Goal: Communication & Community: Answer question/provide support

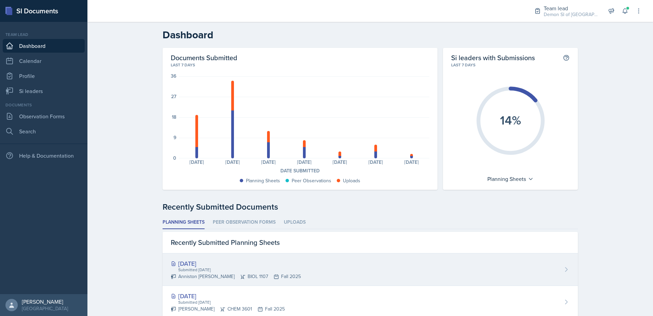
click at [205, 262] on div "[DATE]" at bounding box center [236, 263] width 130 height 9
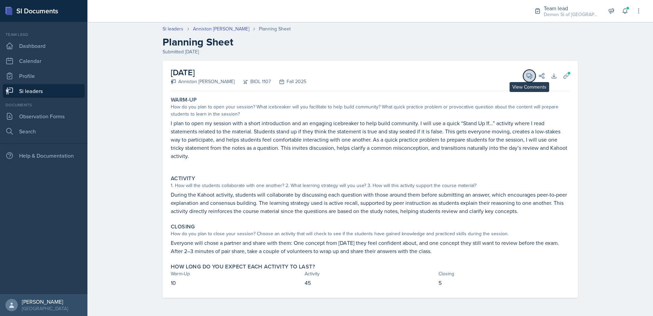
click at [534, 77] on button "View Comments" at bounding box center [529, 76] width 12 height 12
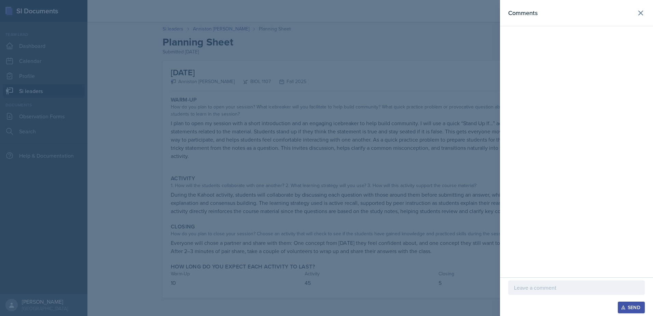
click at [560, 289] on p at bounding box center [576, 287] width 125 height 8
drag, startPoint x: 293, startPoint y: 209, endPoint x: 288, endPoint y: 206, distance: 6.6
click at [288, 206] on div at bounding box center [326, 158] width 653 height 316
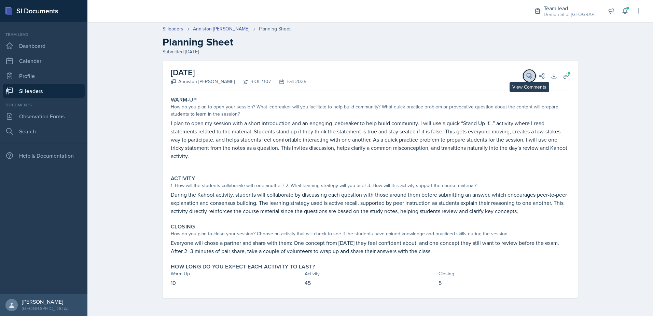
click at [525, 76] on button "View Comments" at bounding box center [529, 76] width 12 height 12
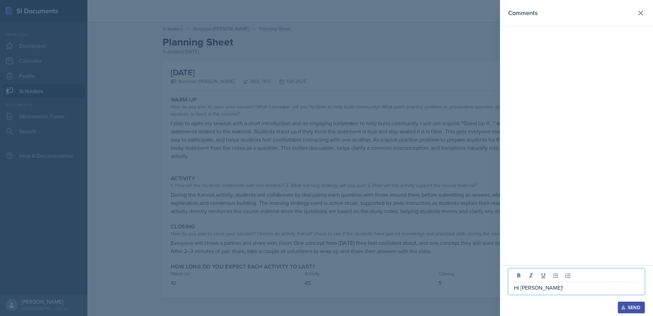
click at [585, 284] on p "Hi [PERSON_NAME]!" at bounding box center [576, 287] width 125 height 8
click at [589, 290] on p "Hi [PERSON_NAME]! What laid-back chill activity for the opener! The Kahoot is a…" at bounding box center [576, 283] width 125 height 16
click at [544, 269] on p "Hi [PERSON_NAME]! What laid-back chill activity for the opener! Great job conne…" at bounding box center [576, 279] width 125 height 25
click at [574, 291] on p "Hi [PERSON_NAME] :) What laid-back chill activity for the opener! Great job con…" at bounding box center [576, 279] width 125 height 25
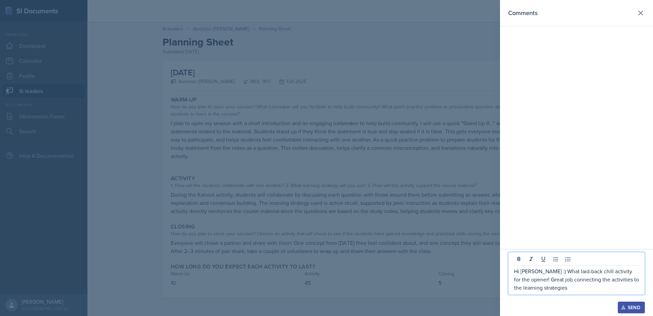
click at [561, 276] on p "Hi [PERSON_NAME] :) What laid-back chill activity for the opener! Great job con…" at bounding box center [576, 279] width 125 height 25
drag, startPoint x: 560, startPoint y: 273, endPoint x: 562, endPoint y: 276, distance: 4.6
click at [560, 273] on p "Hi [PERSON_NAME] :) What laid-back chill activity for the opener! Great job con…" at bounding box center [576, 279] width 125 height 25
click at [425, 252] on div at bounding box center [326, 158] width 653 height 316
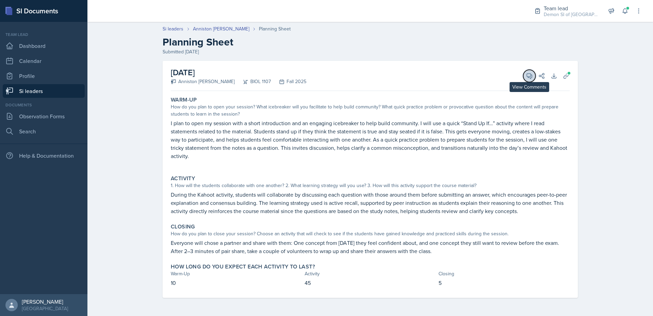
click at [530, 75] on icon at bounding box center [529, 75] width 7 height 7
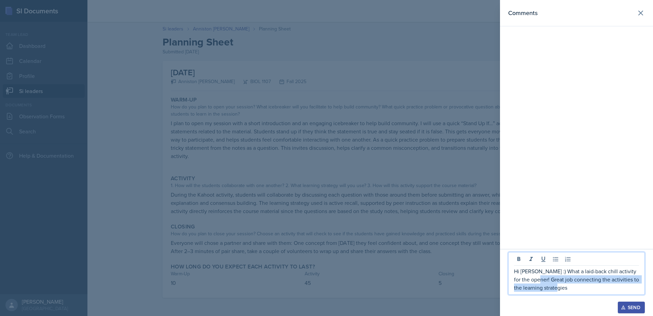
drag, startPoint x: 534, startPoint y: 279, endPoint x: 560, endPoint y: 287, distance: 27.4
click at [560, 287] on p "Hi [PERSON_NAME] :) What a laid-back chill activity for the opener! Great job c…" at bounding box center [576, 279] width 125 height 25
click at [572, 281] on p "Hi [PERSON_NAME] :) What a laid-back chill activity for the opener! I like that…" at bounding box center [576, 279] width 125 height 25
click at [596, 287] on p "Hi [PERSON_NAME] :) What a laid-back chill activity for the opener! I like that…" at bounding box center [576, 279] width 125 height 25
click at [568, 280] on p "Hi [PERSON_NAME] :) What a laid-back chill activity for the opener! I like that…" at bounding box center [576, 279] width 125 height 25
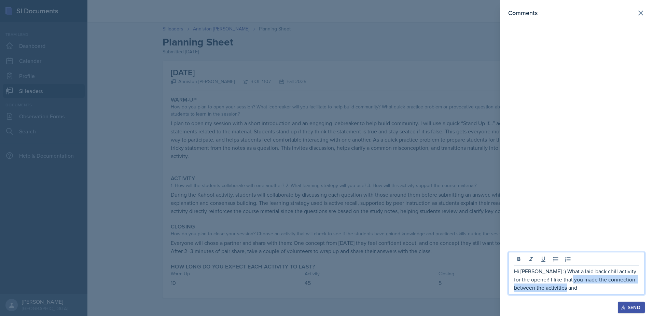
drag, startPoint x: 569, startPoint y: 280, endPoint x: 589, endPoint y: 287, distance: 21.0
click at [589, 287] on p "Hi [PERSON_NAME] :) What a laid-back chill activity for the opener! I like that…" at bounding box center [576, 279] width 125 height 25
click at [532, 287] on p "Hi [PERSON_NAME] :) What a laid-back chill activity for the opener! I like that…" at bounding box center [576, 279] width 125 height 25
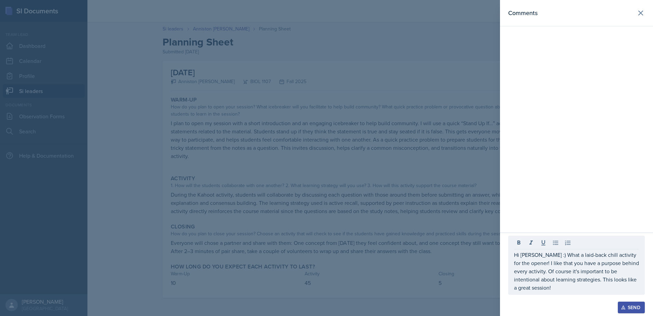
drag, startPoint x: 539, startPoint y: 279, endPoint x: 529, endPoint y: 267, distance: 15.5
click at [529, 267] on div "Hi [PERSON_NAME] :) What a laid-back chill activity for the opener! I like that…" at bounding box center [576, 264] width 137 height 59
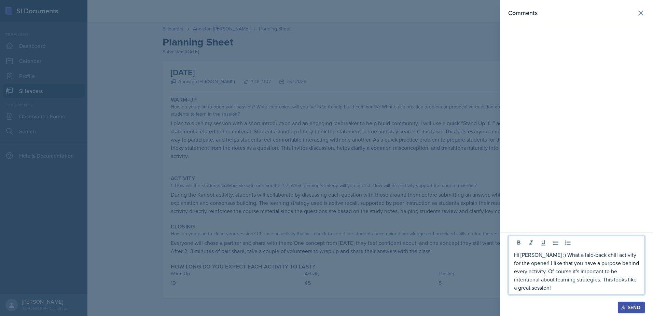
click at [558, 280] on p "Hi [PERSON_NAME] :) What a laid-back chill activity for the opener! I like that…" at bounding box center [576, 270] width 125 height 41
click at [531, 287] on p "Hi [PERSON_NAME] :) What a laid-back chill activity for the opener! I like that…" at bounding box center [576, 270] width 125 height 41
click at [582, 282] on p "Hi [PERSON_NAME] :) What a laid-back chill activity for the opener! I like that…" at bounding box center [576, 270] width 125 height 41
click at [571, 291] on p "Hi [PERSON_NAME] :) What a laid-back chill activity for the opener! I like that…" at bounding box center [576, 270] width 125 height 41
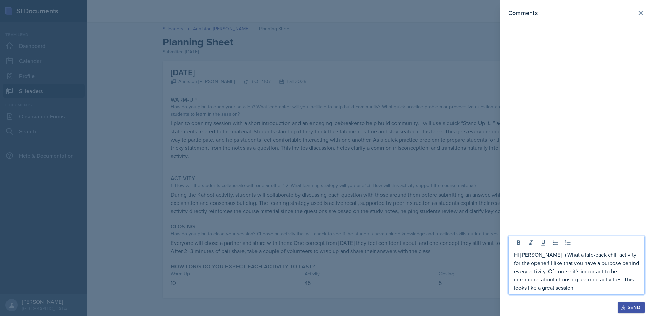
click at [597, 280] on p "Hi [PERSON_NAME] :) What a laid-back chill activity for the opener! I like that…" at bounding box center [576, 270] width 125 height 41
click at [434, 192] on div at bounding box center [326, 158] width 653 height 316
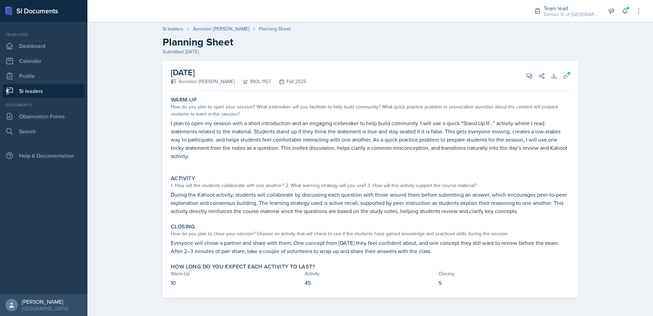
click at [374, 201] on p "During the Kahoot activity, students will collaborate by discussing each questi…" at bounding box center [370, 202] width 399 height 25
click at [528, 75] on icon at bounding box center [529, 75] width 7 height 7
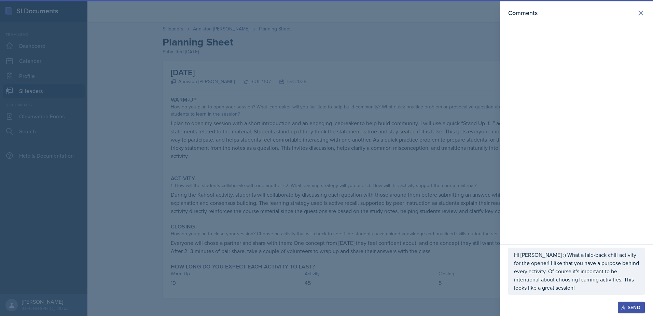
click at [555, 274] on p "Hi [PERSON_NAME] :) What a laid-back chill activity for the opener! I like that…" at bounding box center [576, 270] width 125 height 41
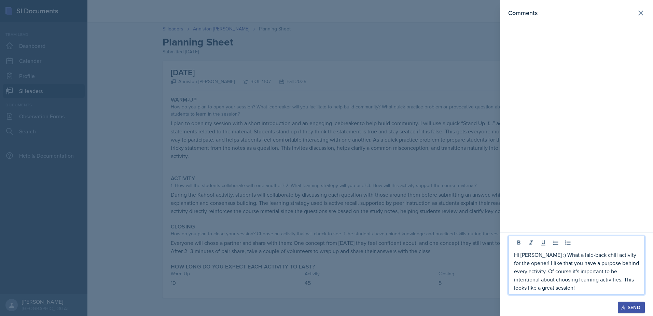
drag, startPoint x: 596, startPoint y: 279, endPoint x: 599, endPoint y: 285, distance: 7.2
click at [597, 279] on p "Hi [PERSON_NAME] :) What a laid-back chill activity for the opener! I like that…" at bounding box center [576, 270] width 125 height 41
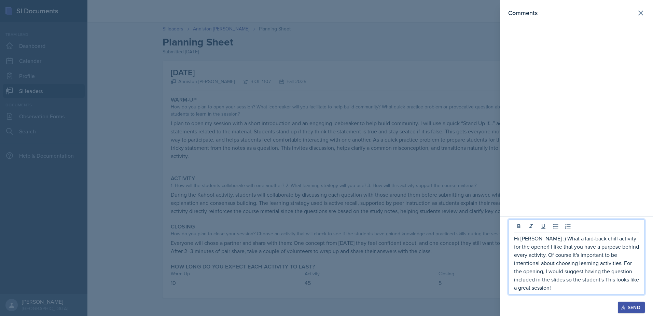
click at [614, 278] on p "Hi [PERSON_NAME] :) What a laid-back chill activity for the opener! I like that…" at bounding box center [576, 262] width 125 height 57
drag, startPoint x: 577, startPoint y: 280, endPoint x: 563, endPoint y: 282, distance: 14.5
click at [563, 282] on p "Hi [PERSON_NAME] :) What a laid-back chill activity for the opener! I like that…" at bounding box center [576, 262] width 125 height 57
click at [567, 278] on p "Hi [PERSON_NAME] :) What a laid-back chill activity for the opener! I like that…" at bounding box center [576, 262] width 125 height 57
click at [527, 289] on p "Hi [PERSON_NAME] :) What a laid-back chill activity for the opener! I like that…" at bounding box center [576, 262] width 125 height 57
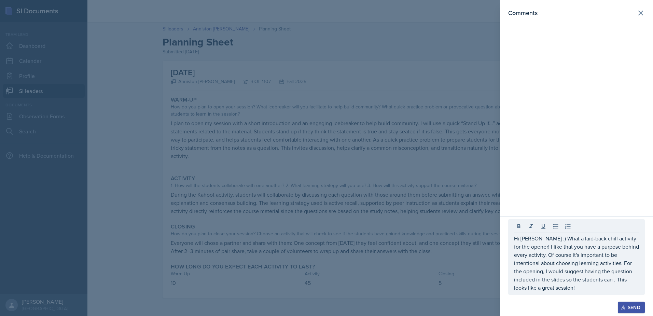
click at [418, 179] on div at bounding box center [326, 158] width 653 height 316
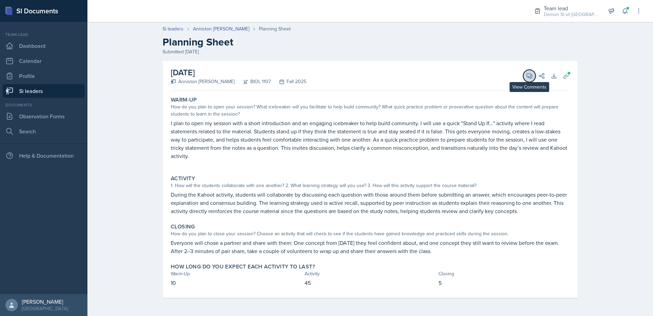
click at [529, 80] on button "View Comments" at bounding box center [529, 76] width 12 height 12
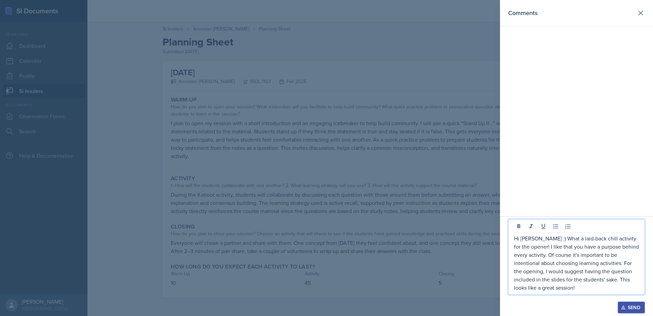
click at [577, 294] on div "Hi [PERSON_NAME] :) What a laid-back chill activity for the opener! I like that…" at bounding box center [576, 256] width 137 height 75
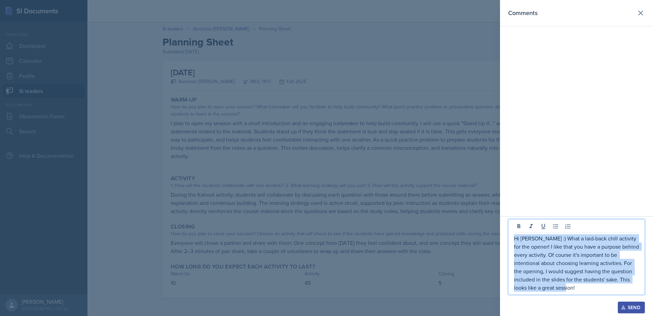
drag, startPoint x: 551, startPoint y: 290, endPoint x: 513, endPoint y: 239, distance: 63.2
click at [513, 239] on div "Hi [PERSON_NAME] :) What a laid-back chill activity for the opener! I like that…" at bounding box center [576, 256] width 137 height 75
copy p "Hi [PERSON_NAME] :) What a laid-back chill activity for the opener! I like that…"
click at [566, 286] on p "Hi [PERSON_NAME] :) What a laid-back chill activity for the opener! I like that…" at bounding box center [576, 262] width 125 height 57
click at [566, 284] on p "Hi [PERSON_NAME] :) What a laid-back chill activity for the opener! I like that…" at bounding box center [576, 262] width 125 height 57
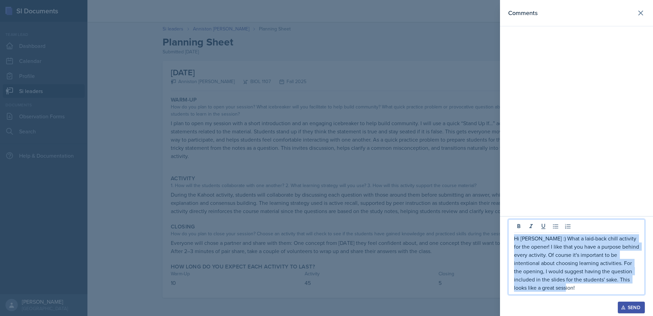
click at [573, 288] on p "Hi [PERSON_NAME] :) What a laid-back chill activity for the opener! I like that…" at bounding box center [576, 262] width 125 height 57
click at [588, 263] on p "Hi [PERSON_NAME] :) What a laid-back chill activity for the opener! I like that…" at bounding box center [576, 262] width 125 height 57
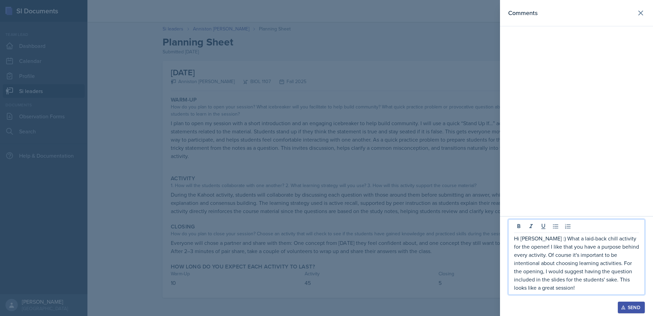
click at [630, 304] on div "Send" at bounding box center [631, 306] width 18 height 5
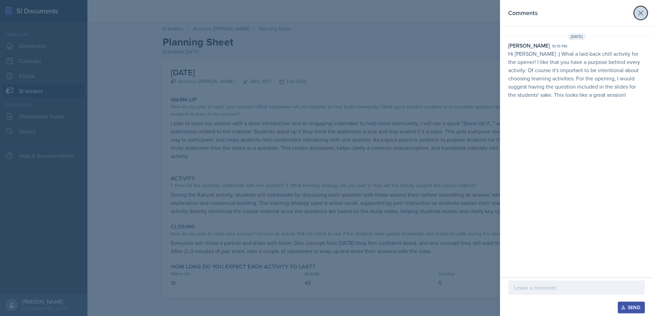
click at [638, 12] on icon at bounding box center [641, 13] width 8 height 8
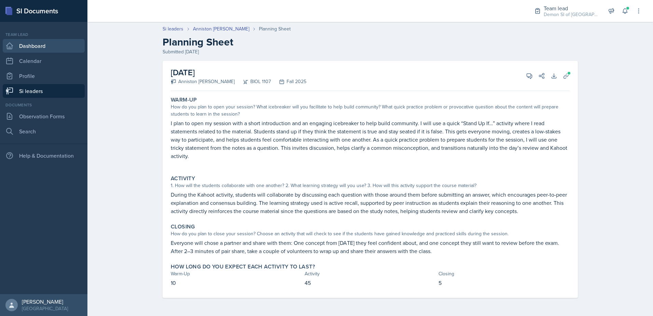
click at [38, 48] on link "Dashboard" at bounding box center [44, 46] width 82 height 14
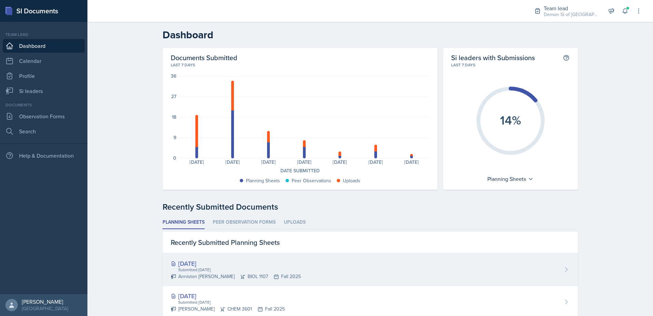
click at [222, 264] on div "[DATE]" at bounding box center [236, 263] width 130 height 9
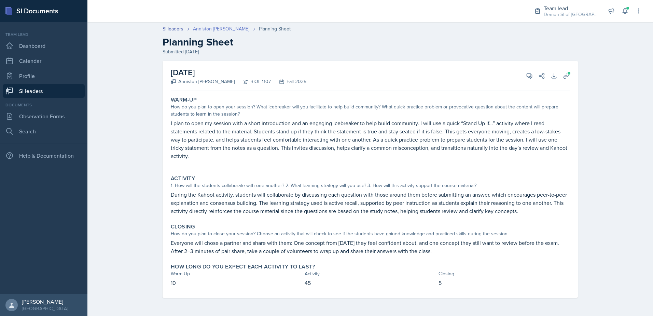
click at [208, 31] on link "Anniston [PERSON_NAME]" at bounding box center [221, 28] width 56 height 7
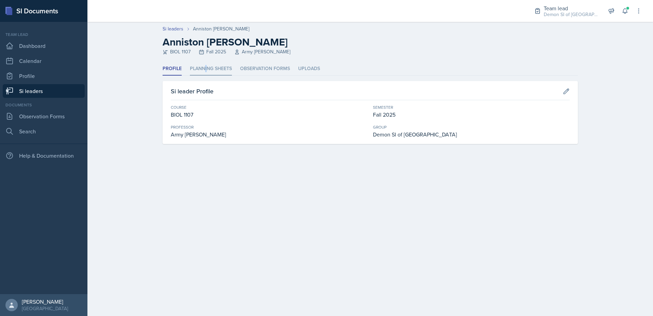
click at [206, 72] on li "Planning Sheets" at bounding box center [211, 68] width 42 height 13
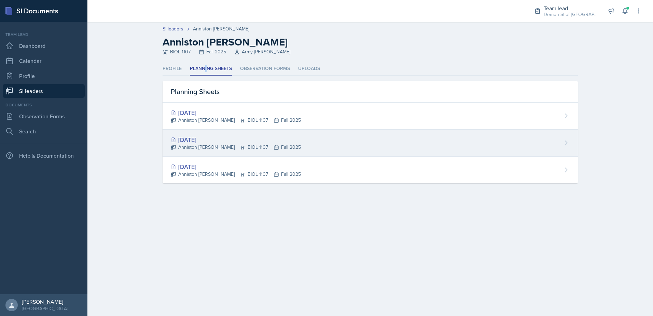
click at [192, 138] on div "[DATE]" at bounding box center [236, 139] width 130 height 9
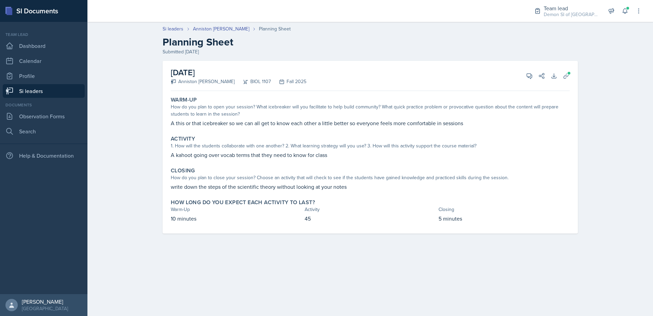
drag, startPoint x: 102, startPoint y: 26, endPoint x: 94, endPoint y: 18, distance: 11.4
click at [100, 25] on header "Si leaders [PERSON_NAME] Planning Sheet Planning Sheet Submitted [DATE]" at bounding box center [370, 40] width 566 height 44
